Goal: Information Seeking & Learning: Learn about a topic

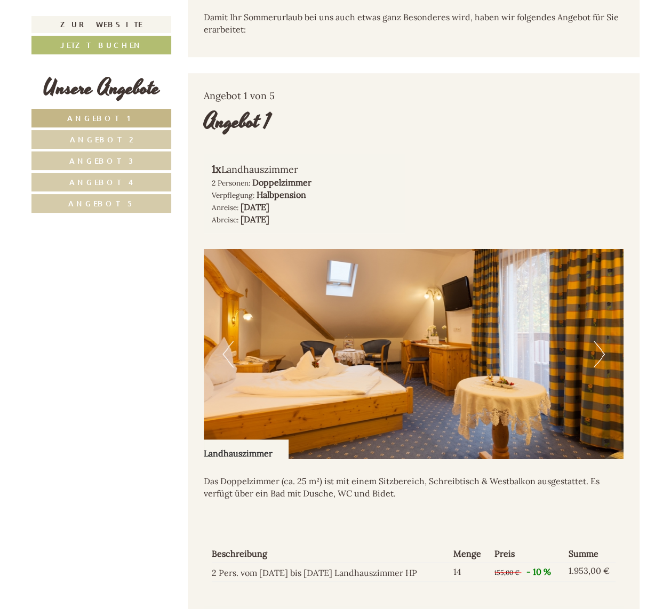
scroll to position [478, 0]
click at [116, 142] on link "Angebot 2" at bounding box center [101, 139] width 140 height 19
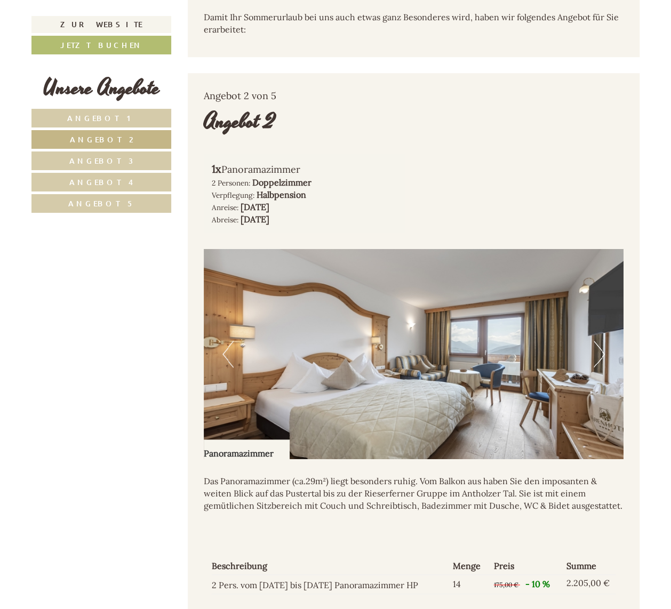
scroll to position [521, 0]
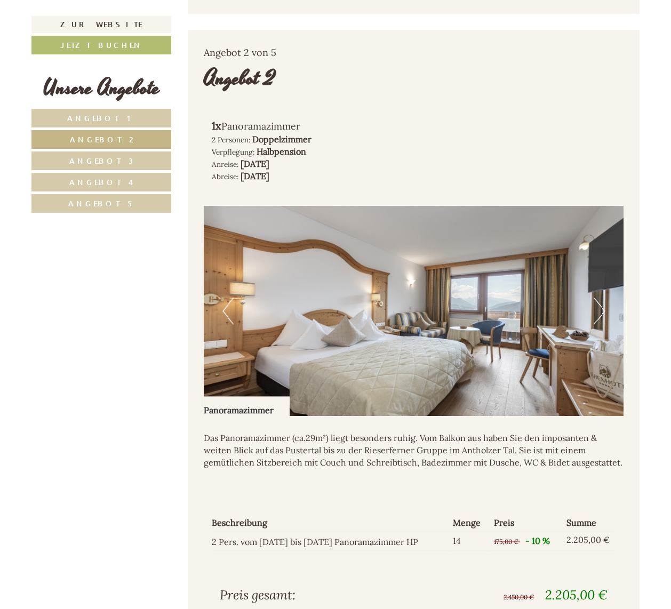
click at [598, 297] on button "Next" at bounding box center [598, 310] width 11 height 27
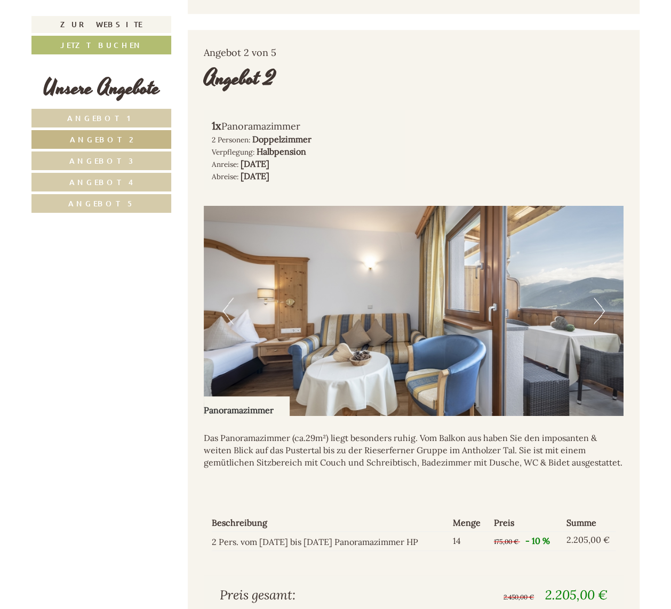
click at [598, 297] on button "Next" at bounding box center [598, 310] width 11 height 27
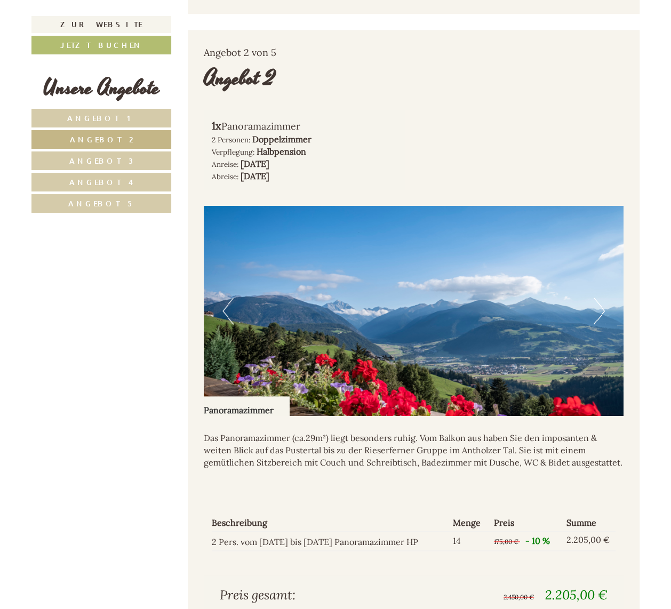
click at [598, 297] on button "Next" at bounding box center [598, 310] width 11 height 27
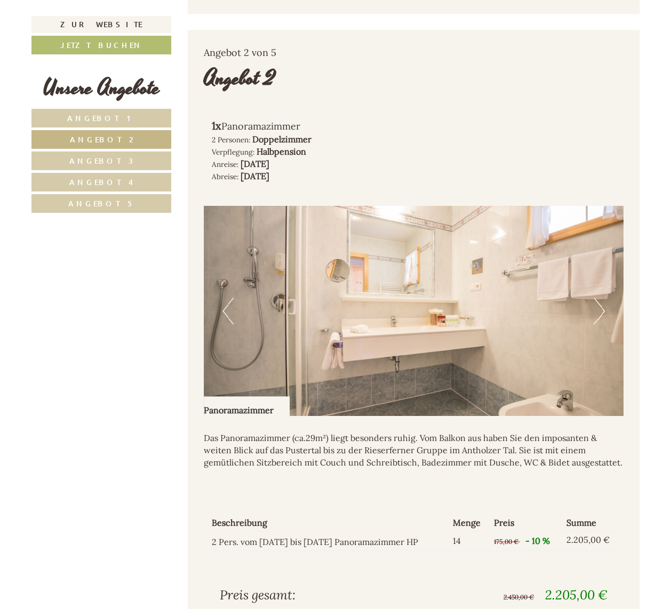
click at [597, 297] on button "Next" at bounding box center [598, 310] width 11 height 27
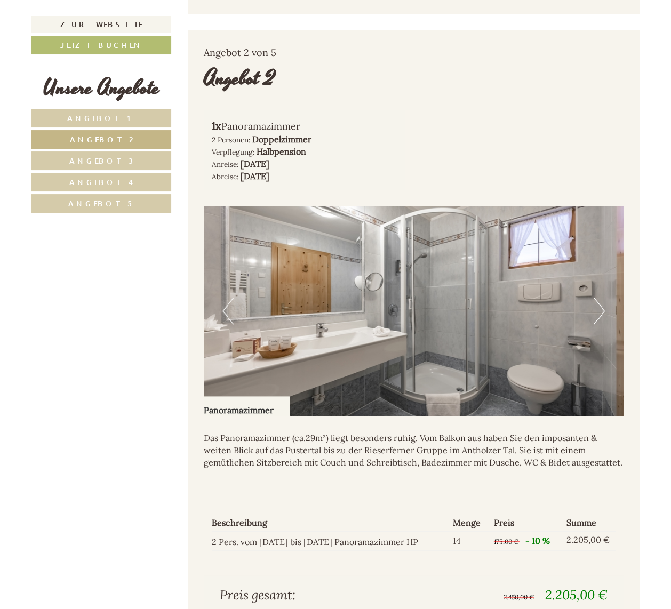
click at [597, 297] on button "Next" at bounding box center [598, 310] width 11 height 27
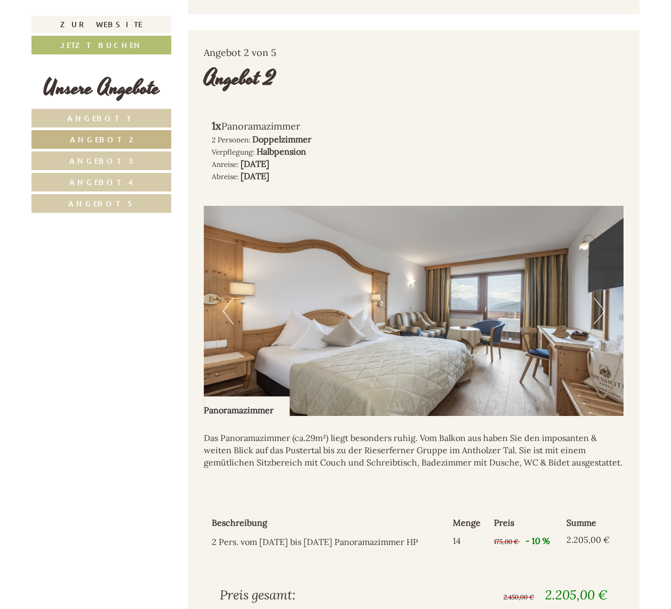
click at [597, 297] on button "Next" at bounding box center [598, 310] width 11 height 27
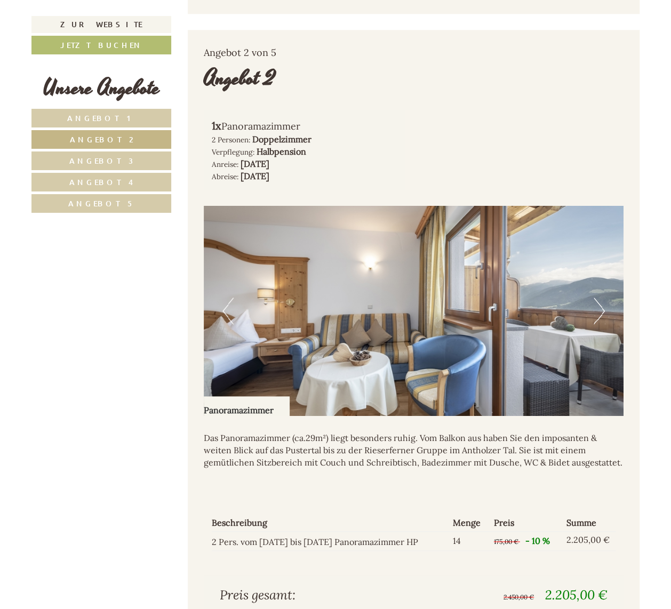
click at [597, 297] on button "Next" at bounding box center [598, 310] width 11 height 27
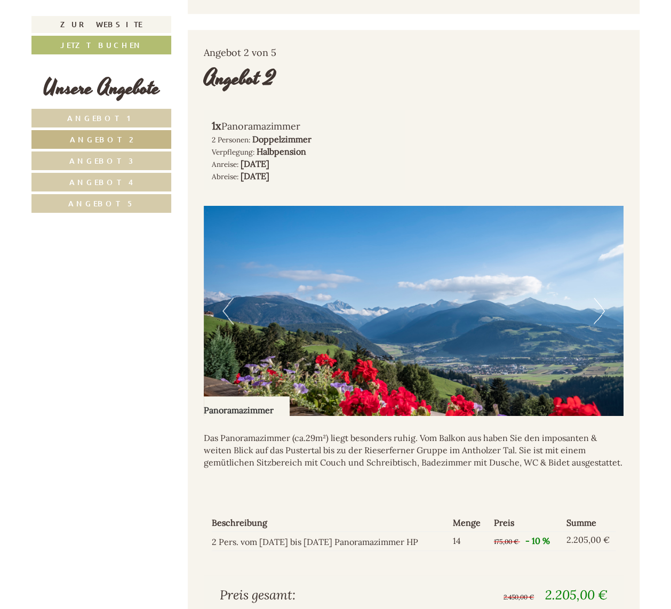
click at [597, 297] on button "Next" at bounding box center [598, 310] width 11 height 27
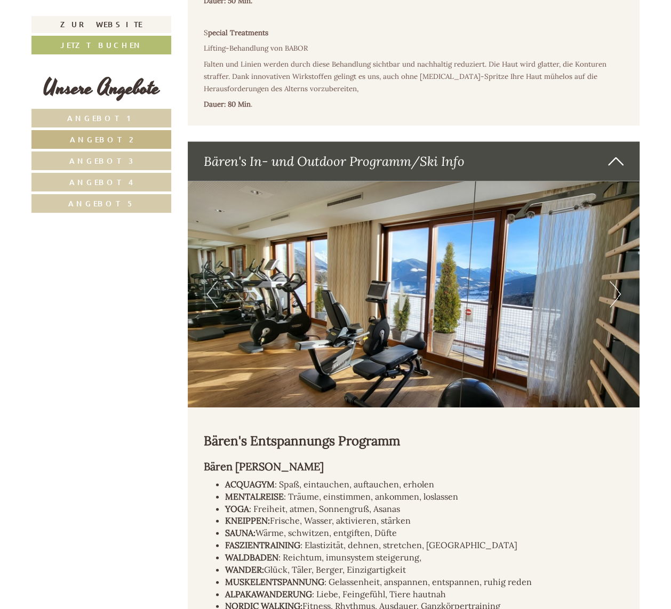
scroll to position [3493, 0]
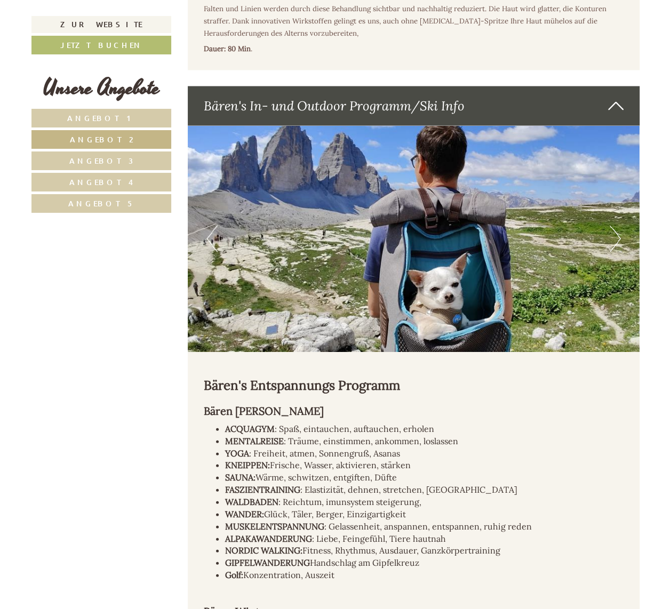
click at [608, 184] on img at bounding box center [414, 239] width 452 height 226
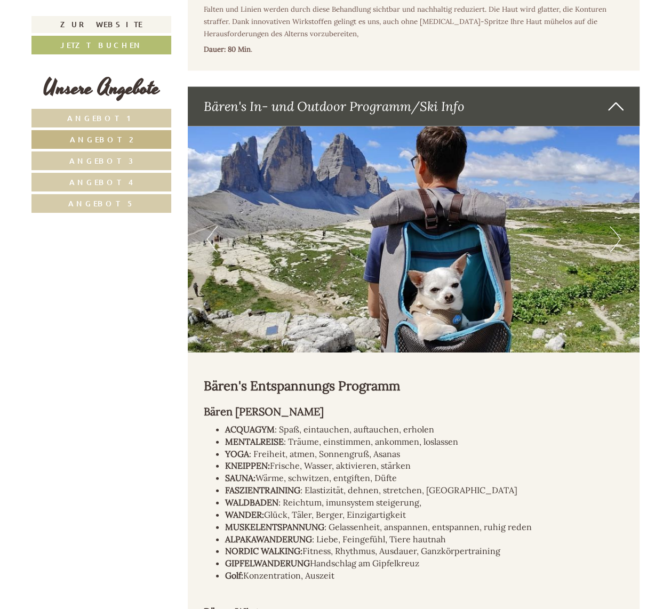
scroll to position [3547, 0]
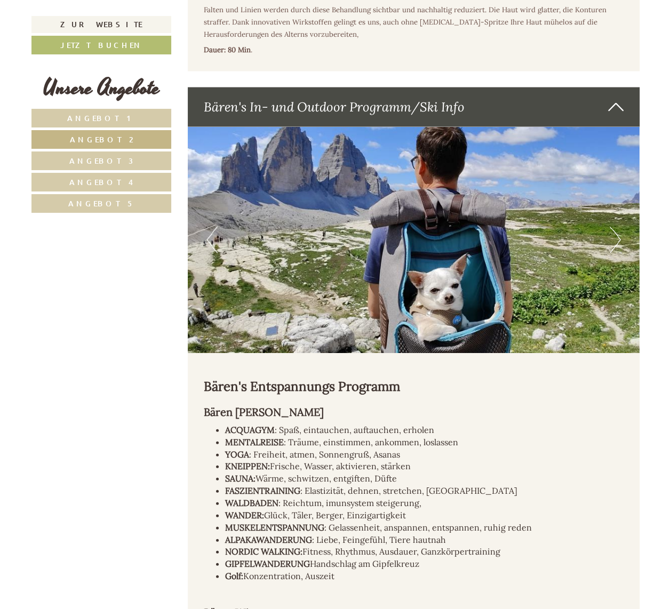
click at [622, 183] on img at bounding box center [414, 240] width 452 height 226
click at [610, 227] on button "Next" at bounding box center [614, 240] width 11 height 27
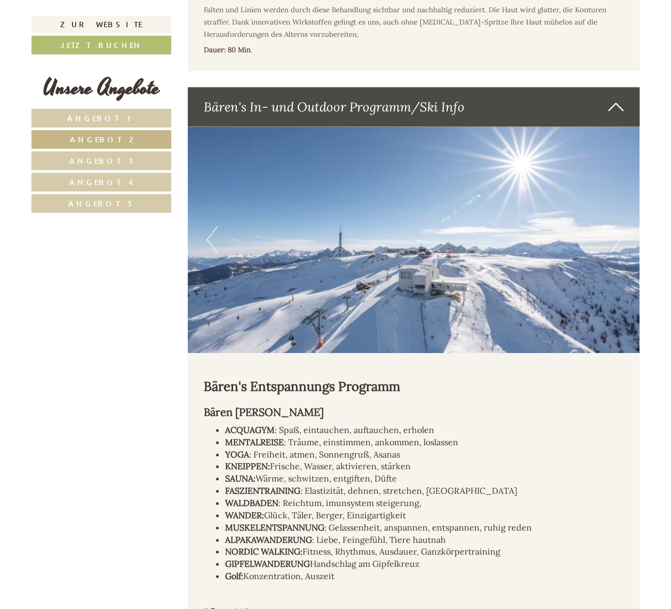
click at [617, 227] on button "Next" at bounding box center [614, 240] width 11 height 27
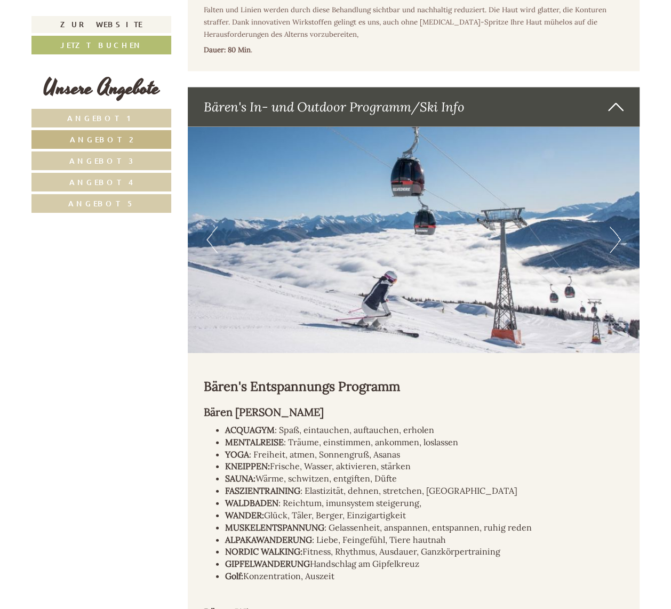
click at [617, 227] on button "Next" at bounding box center [614, 240] width 11 height 27
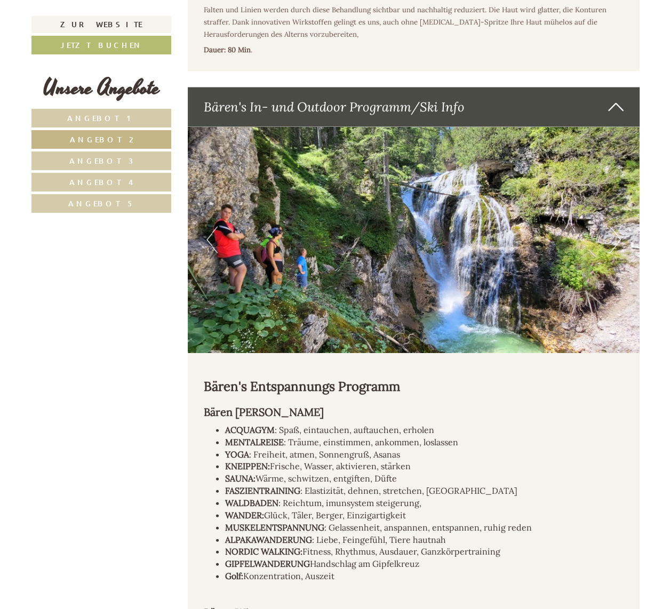
click at [617, 227] on button "Next" at bounding box center [614, 240] width 11 height 27
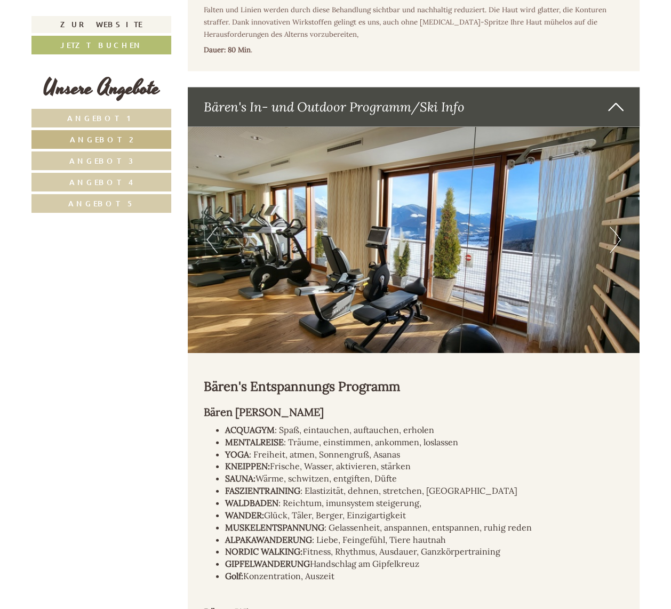
click at [617, 227] on button "Next" at bounding box center [614, 240] width 11 height 27
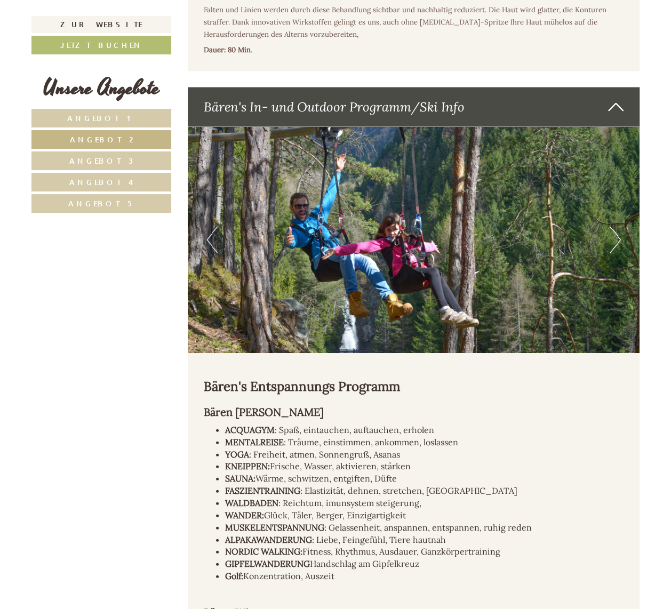
click at [617, 227] on button "Next" at bounding box center [614, 240] width 11 height 27
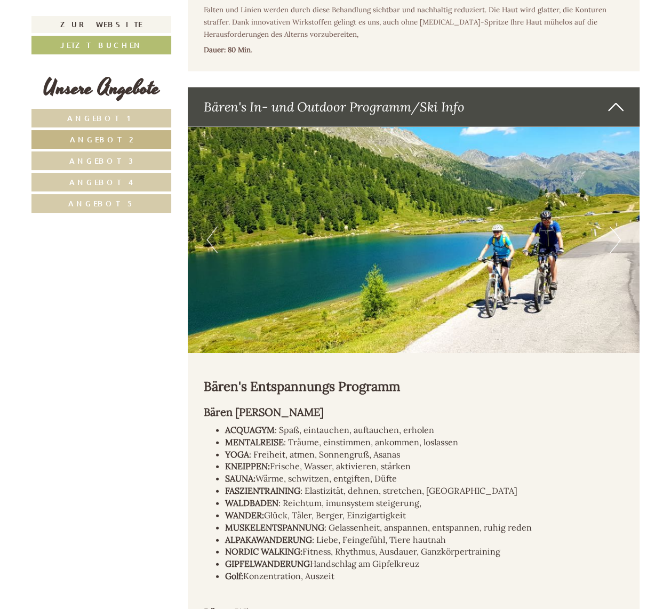
click at [617, 227] on button "Next" at bounding box center [614, 240] width 11 height 27
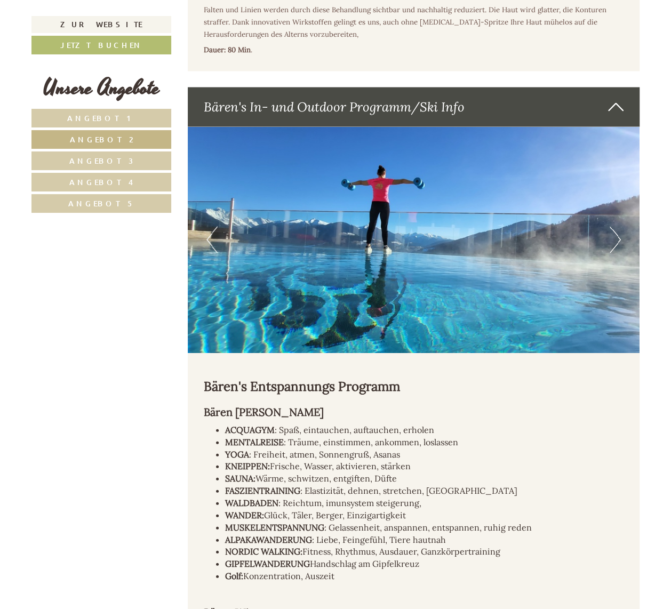
click at [617, 227] on button "Next" at bounding box center [614, 240] width 11 height 27
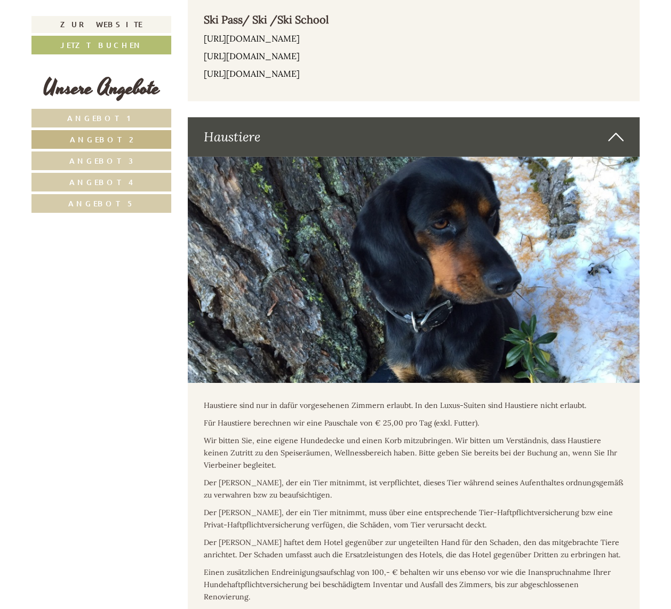
scroll to position [4293, 0]
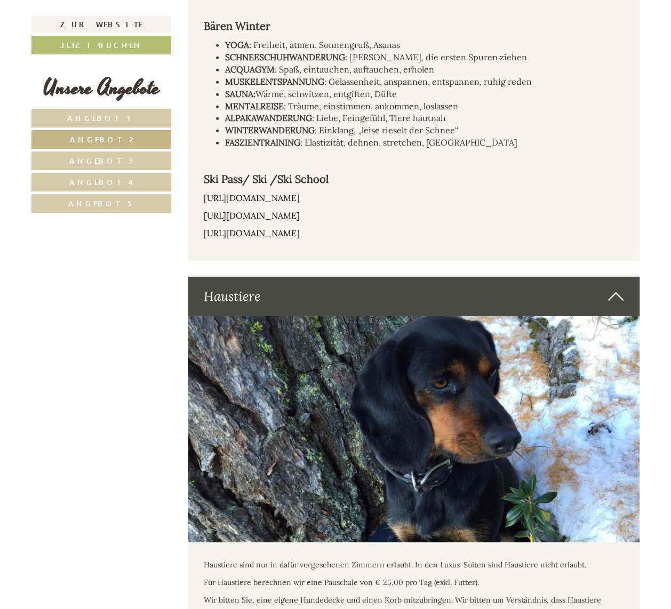
click at [105, 162] on span "Angebot 3" at bounding box center [101, 161] width 64 height 10
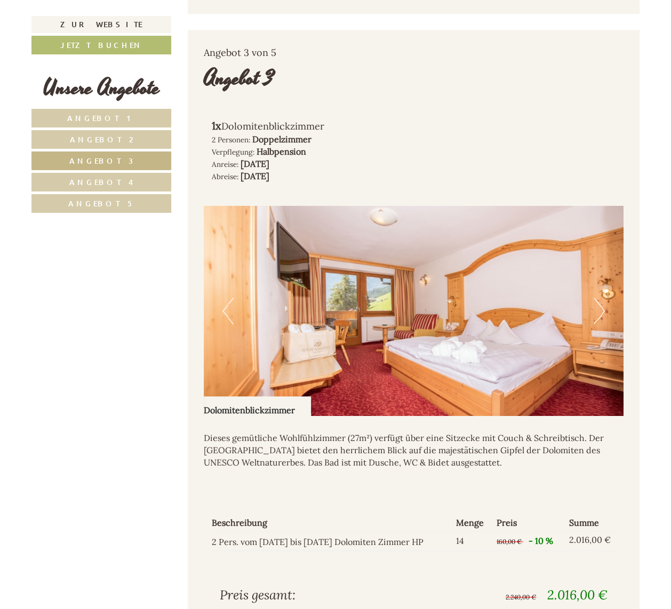
click at [106, 181] on span "Angebot 4" at bounding box center [101, 182] width 64 height 10
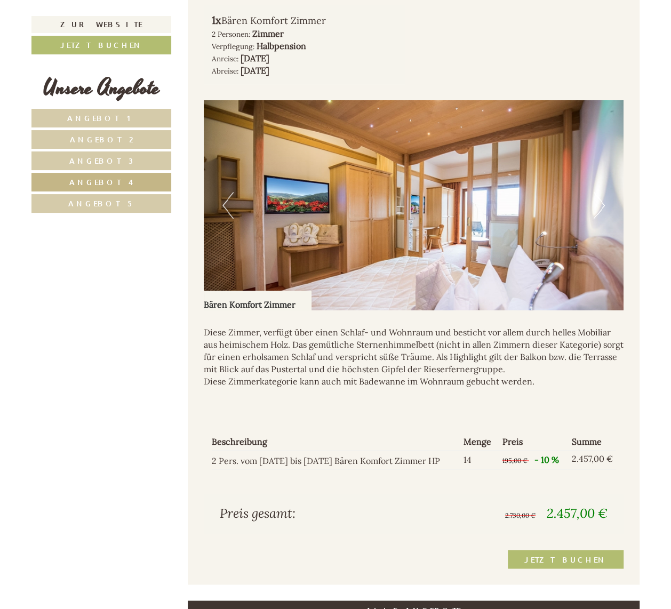
scroll to position [628, 0]
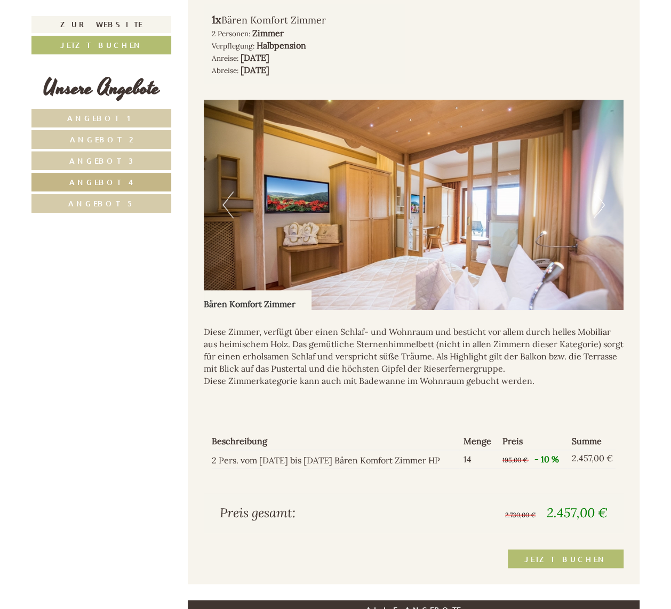
click at [93, 198] on span "Angebot 5" at bounding box center [101, 203] width 66 height 10
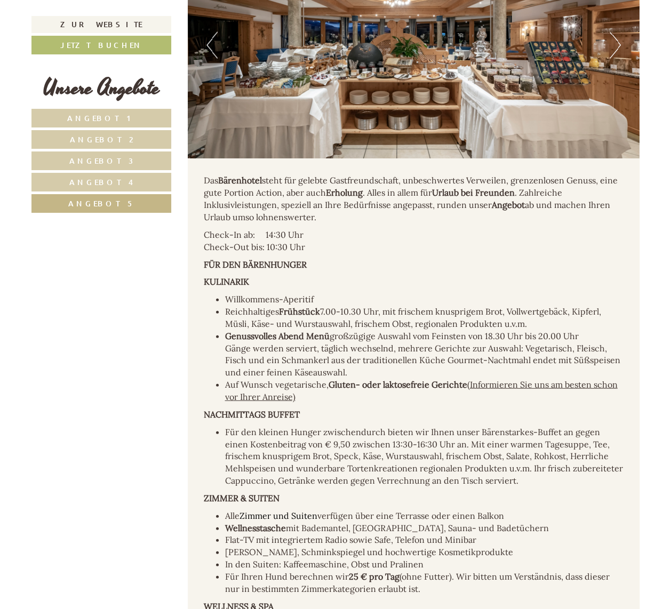
scroll to position [1412, 0]
